Goal: Information Seeking & Learning: Learn about a topic

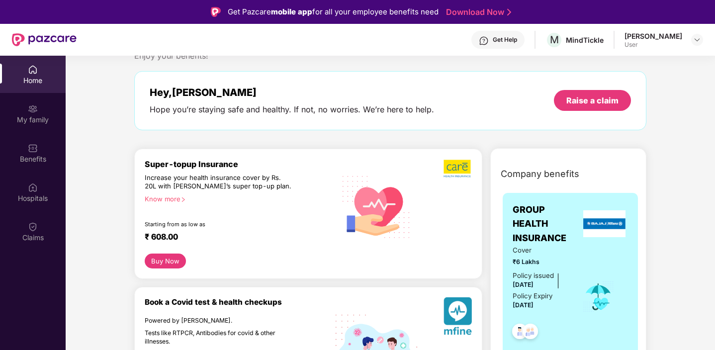
scroll to position [50, 0]
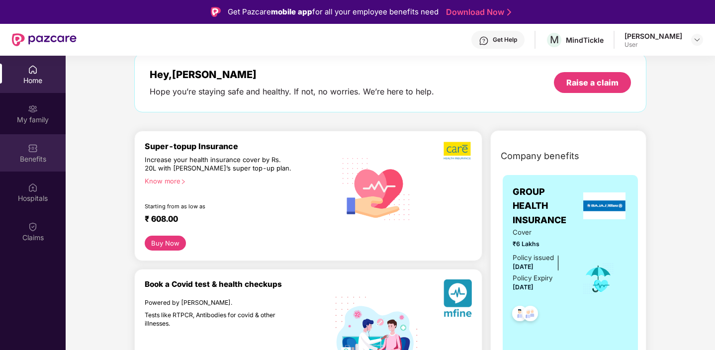
click at [33, 144] on img at bounding box center [33, 148] width 10 height 10
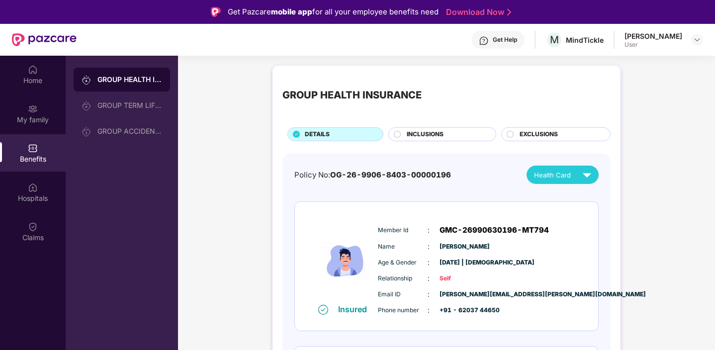
click at [426, 135] on span "INCLUSIONS" at bounding box center [425, 134] width 37 height 9
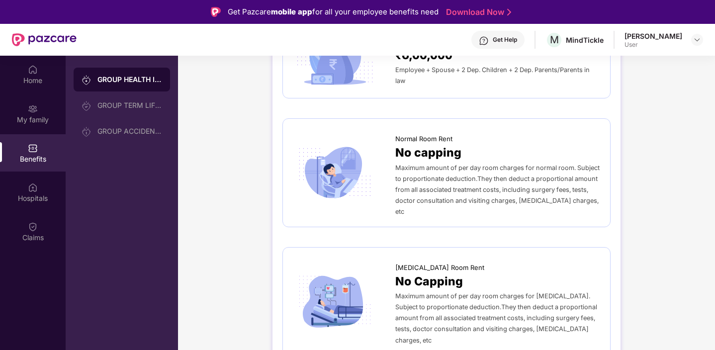
scroll to position [134, 0]
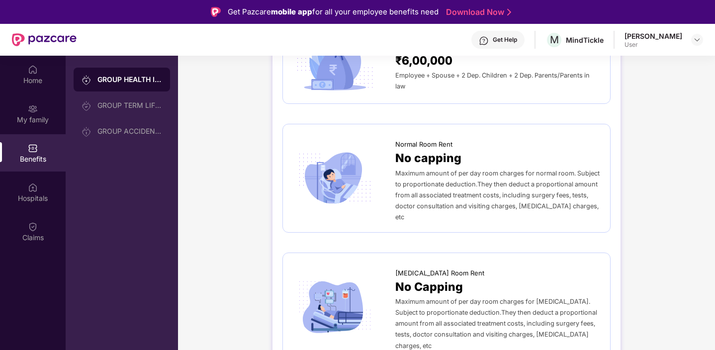
click at [396, 144] on span "Normal Room Rent" at bounding box center [423, 144] width 57 height 10
click at [439, 160] on span "No capping" at bounding box center [428, 158] width 66 height 18
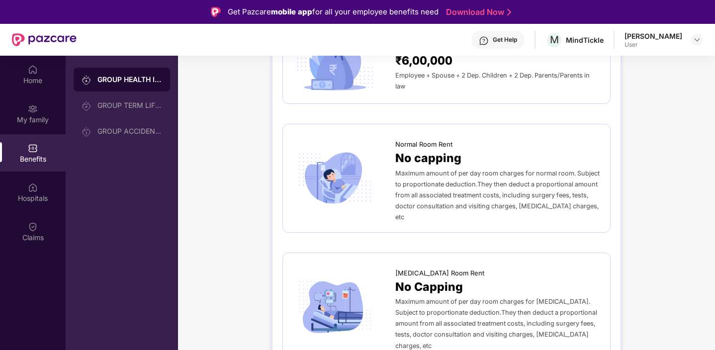
click at [440, 174] on span "Maximum amount of per day room charges for normal room. Subject to proportionat…" at bounding box center [497, 195] width 204 height 51
click at [114, 101] on div "GROUP TERM LIFE INSURANCE" at bounding box center [129, 105] width 65 height 8
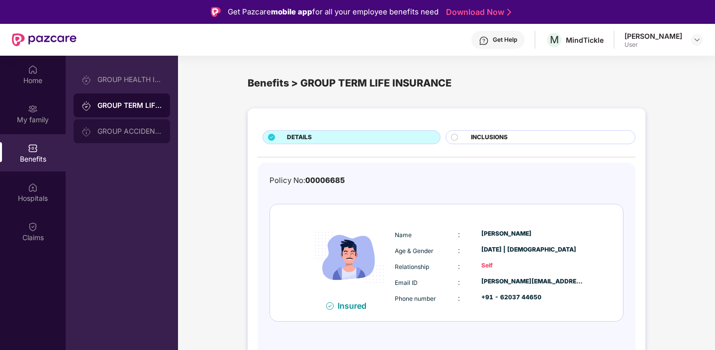
click at [119, 130] on div "GROUP ACCIDENTAL INSURANCE" at bounding box center [129, 131] width 65 height 8
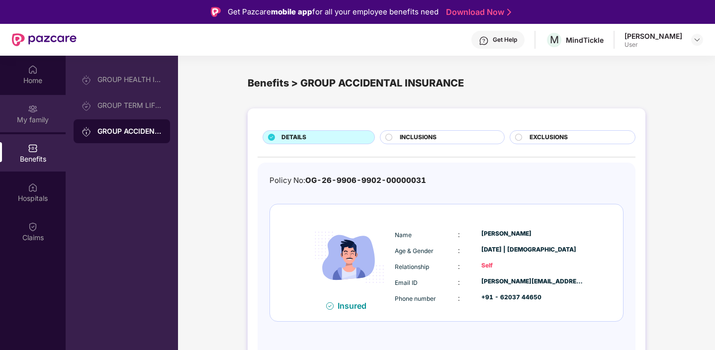
click at [31, 119] on div "My family" at bounding box center [33, 120] width 66 height 10
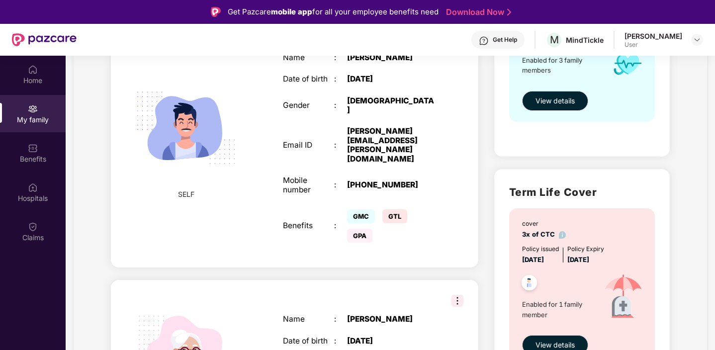
scroll to position [196, 0]
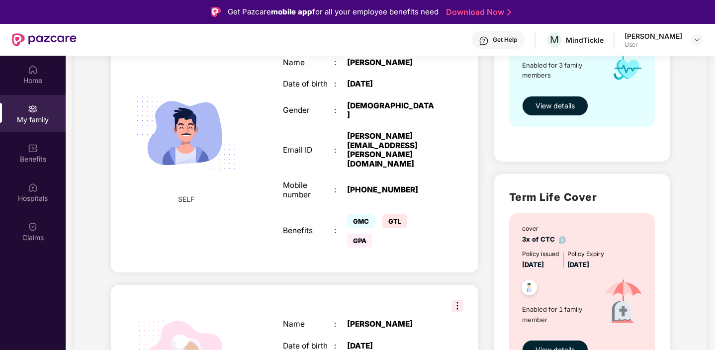
click at [550, 106] on span "View details" at bounding box center [555, 105] width 39 height 11
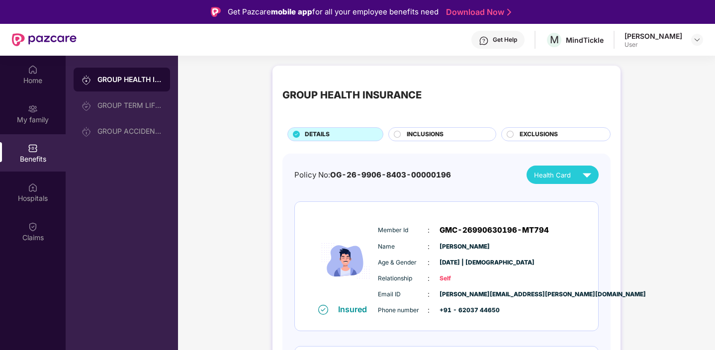
click at [511, 133] on circle at bounding box center [510, 134] width 6 height 6
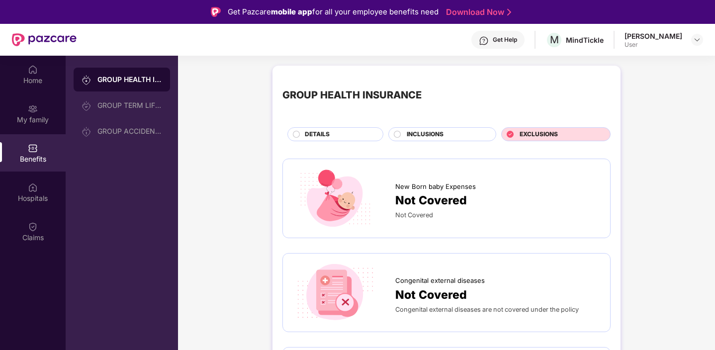
click at [468, 133] on div "INCLUSIONS" at bounding box center [446, 135] width 89 height 11
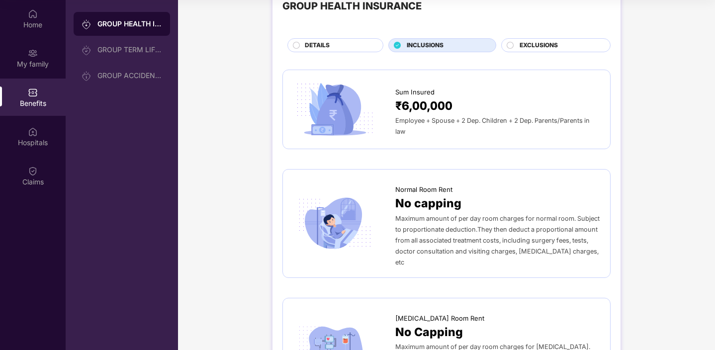
scroll to position [27, 0]
